Goal: Information Seeking & Learning: Learn about a topic

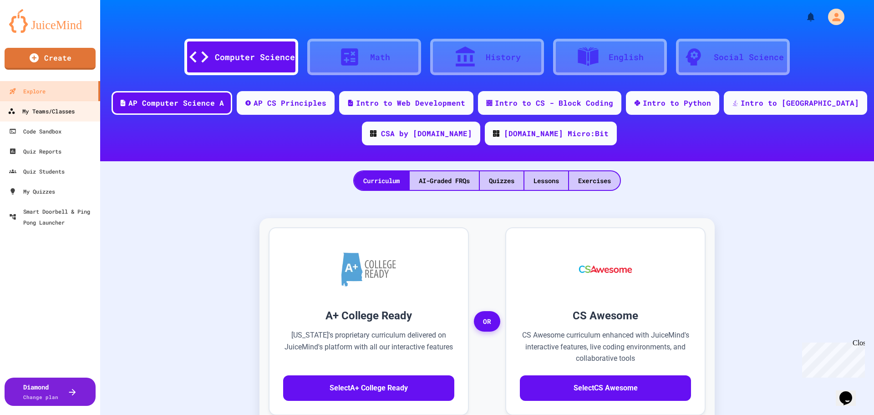
click at [40, 118] on link "My Teams/Classes" at bounding box center [50, 111] width 103 height 20
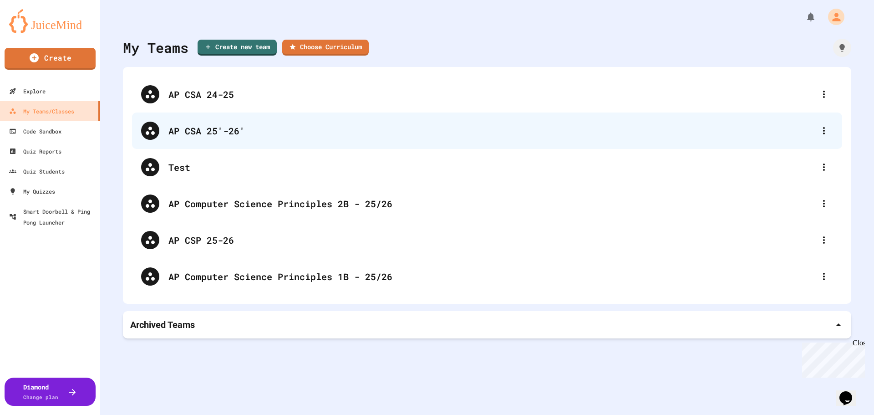
click at [214, 130] on div "AP CSA 25'-26'" at bounding box center [492, 131] width 647 height 14
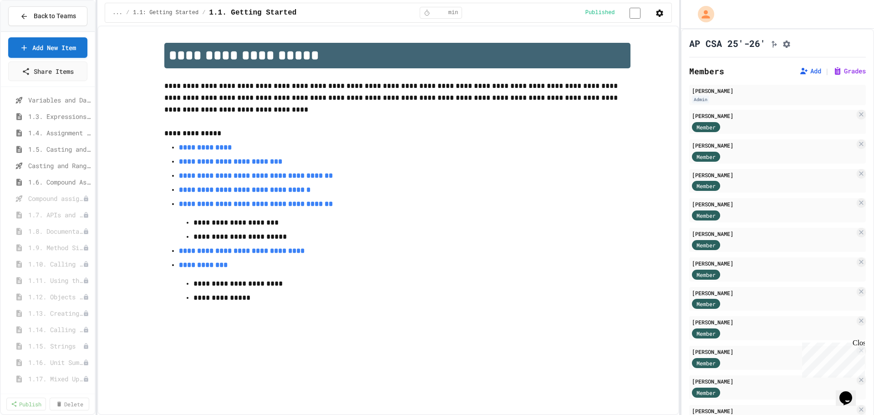
scroll to position [195, 0]
click at [50, 218] on span "1.7. APIs and Libraries" at bounding box center [51, 217] width 46 height 10
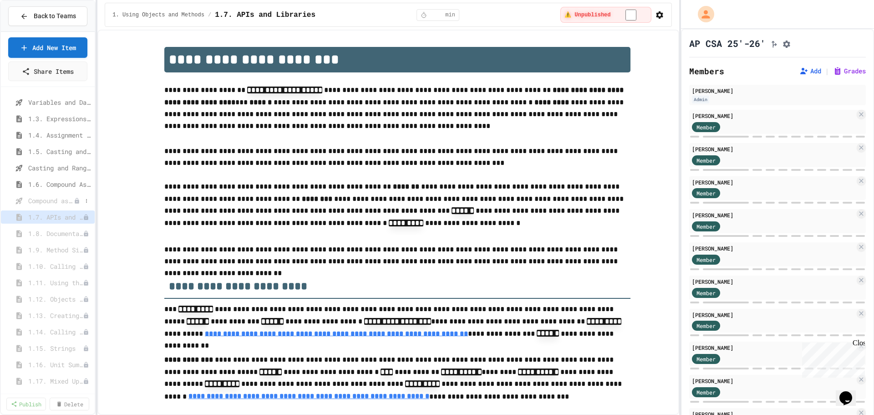
click at [47, 197] on span "Compound assignment operators - Quiz" at bounding box center [51, 201] width 46 height 10
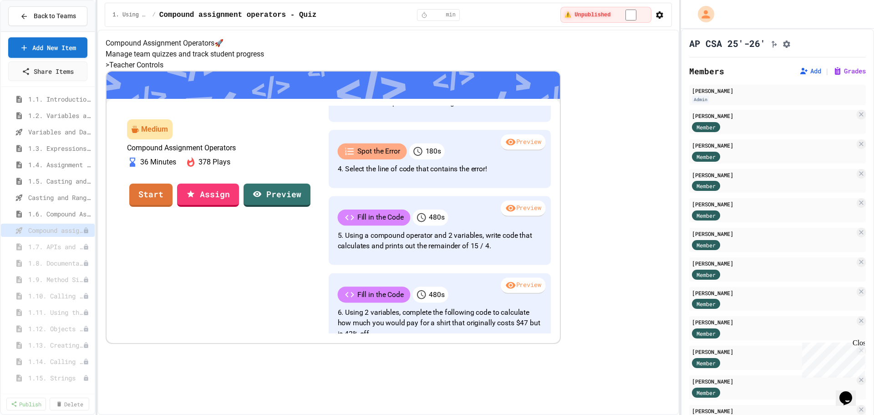
scroll to position [150, 0]
click at [62, 231] on span "1.6. Compound Assignment Operators" at bounding box center [55, 230] width 54 height 10
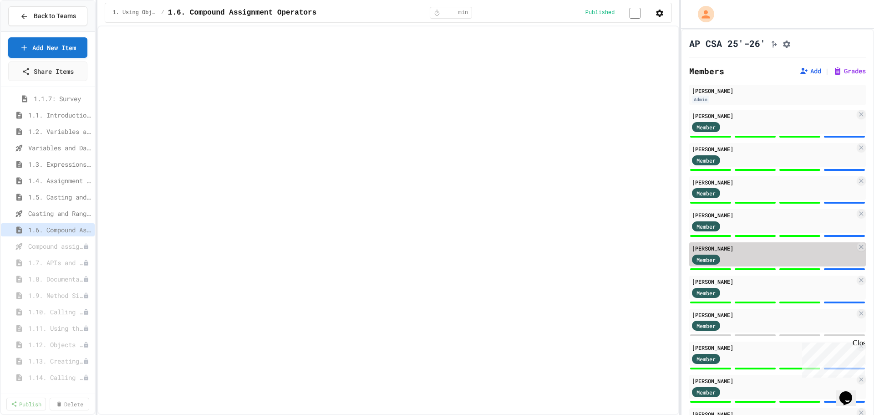
select select "***"
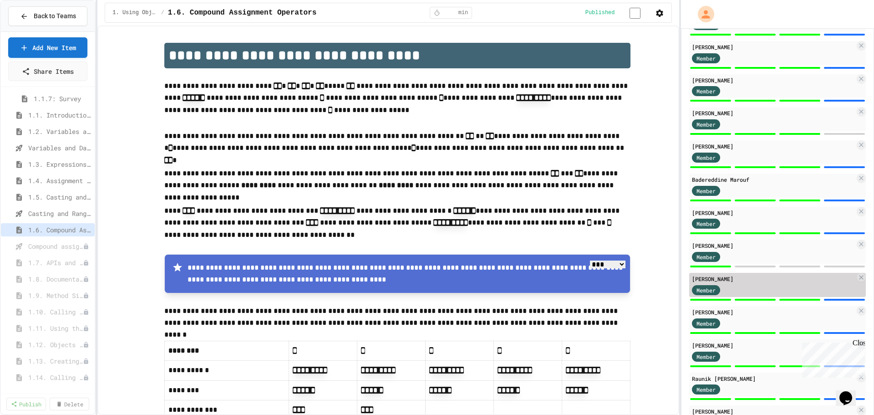
scroll to position [409, 0]
